Goal: Navigation & Orientation: Find specific page/section

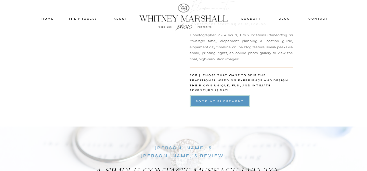
scroll to position [1170, 0]
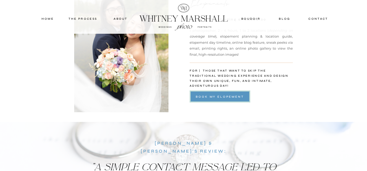
click at [217, 97] on div "book my ELOPEMENT" at bounding box center [220, 96] width 61 height 5
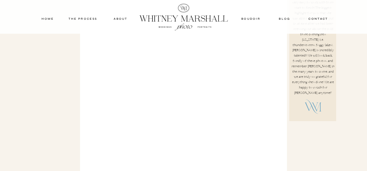
scroll to position [207, 0]
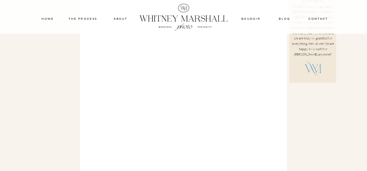
scroll to position [242, 0]
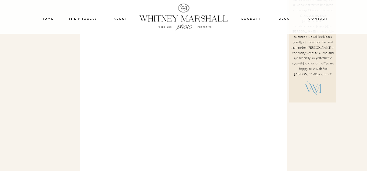
scroll to position [339, 0]
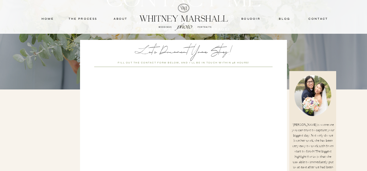
scroll to position [20, 0]
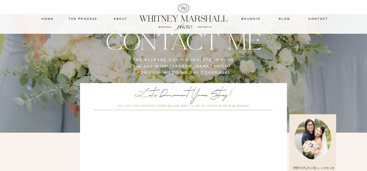
click at [45, 19] on nav "home" at bounding box center [48, 18] width 22 height 5
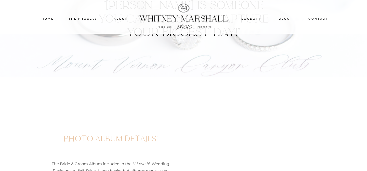
scroll to position [1103, 0]
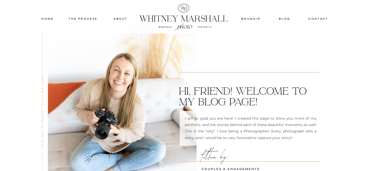
scroll to position [37, 0]
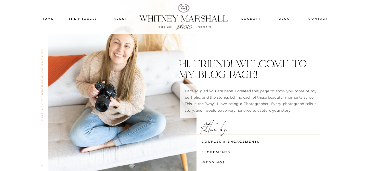
click at [86, 15] on div at bounding box center [122, 84] width 149 height 176
click at [87, 19] on nav "THE PROCESS" at bounding box center [83, 18] width 31 height 5
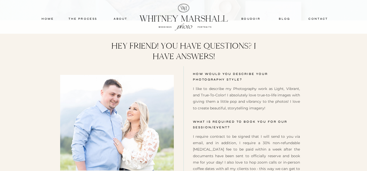
scroll to position [2065, 0]
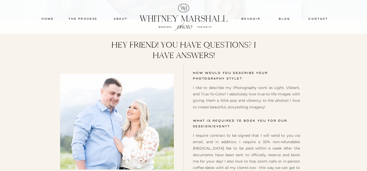
click at [121, 19] on nav "about" at bounding box center [120, 18] width 25 height 5
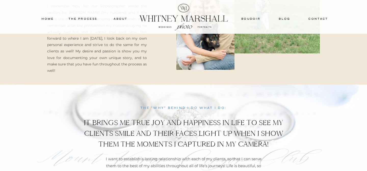
scroll to position [450, 0]
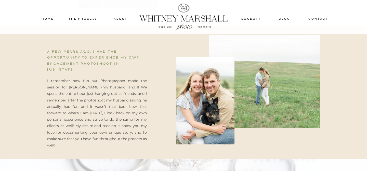
click at [48, 17] on nav "home" at bounding box center [48, 18] width 22 height 5
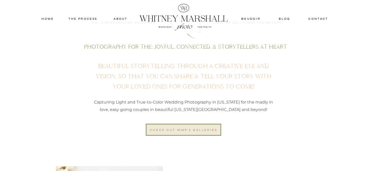
scroll to position [321, 0]
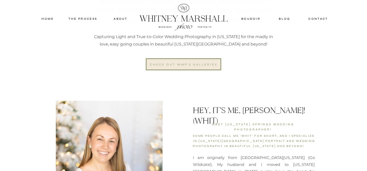
click at [175, 65] on div "check out wmp's galleries" at bounding box center [183, 64] width 69 height 5
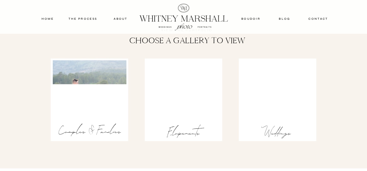
scroll to position [786, 0]
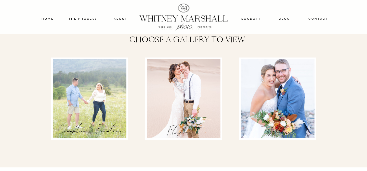
click at [164, 114] on div at bounding box center [184, 98] width 74 height 79
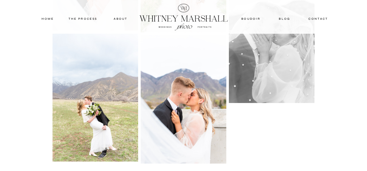
scroll to position [1420, 0]
